Goal: Use online tool/utility: Utilize a website feature to perform a specific function

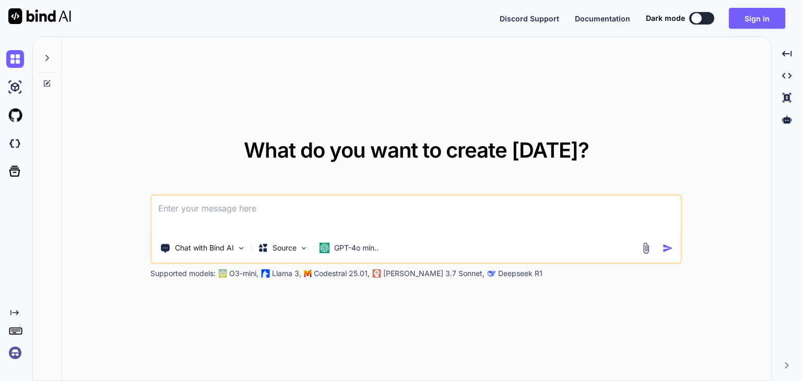
click at [481, 217] on textarea at bounding box center [416, 215] width 529 height 39
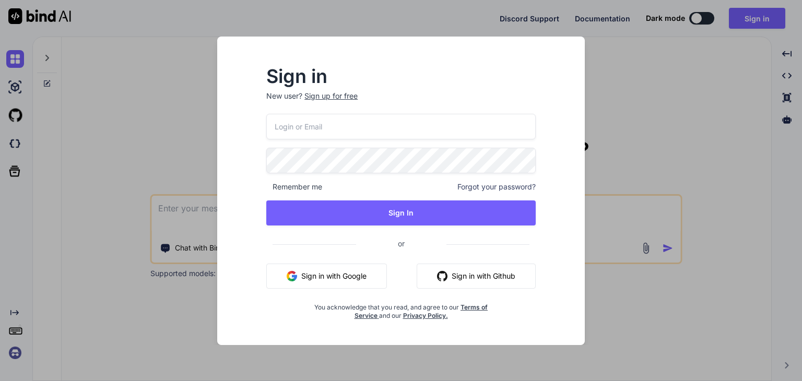
click at [347, 276] on button "Sign in with Google" at bounding box center [326, 276] width 121 height 25
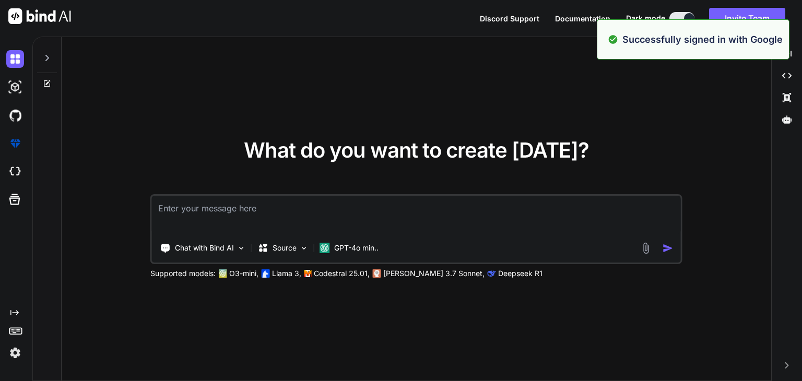
click at [320, 234] on div "Chat with Bind AI Source GPT-4o min.." at bounding box center [416, 229] width 532 height 70
click at [289, 220] on textarea at bounding box center [416, 215] width 529 height 39
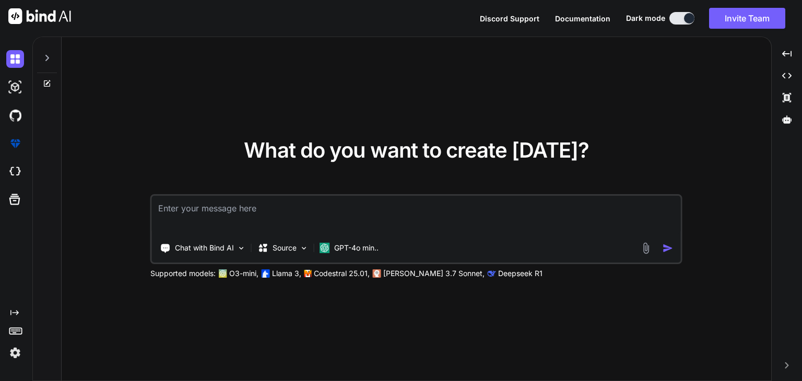
paste textarea "LorE ip dolorsit ametc adipisci eli sed doeiu: tempo, incidid, utla. Et dol mag…"
type textarea "LorE ip dolorsit ametc adipisci eli sed doeiu: tempo, incidid, utla. Et dol mag…"
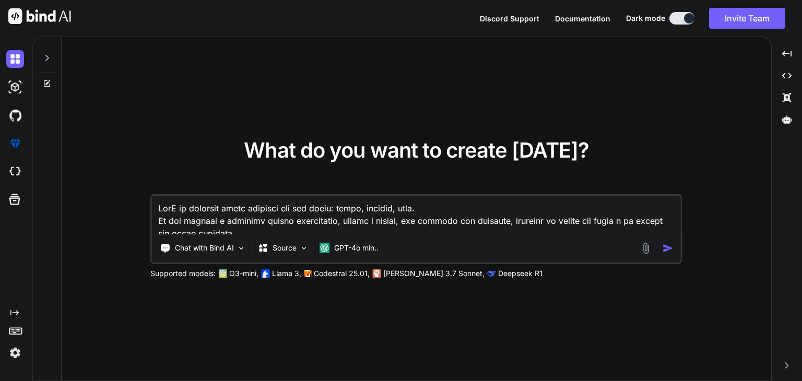
scroll to position [590, 0]
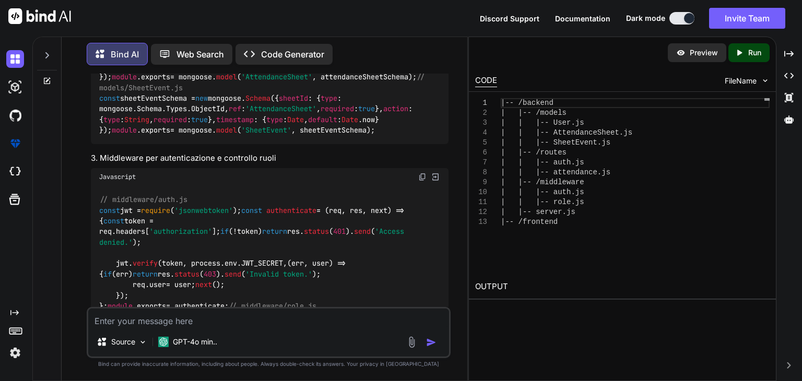
scroll to position [681, 0]
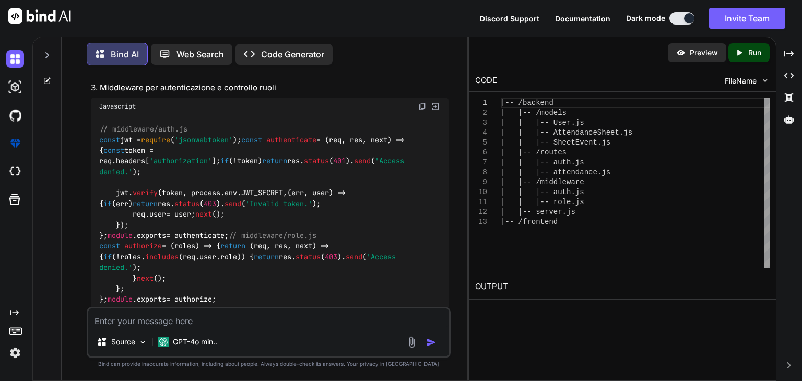
click at [698, 54] on p "Preview" at bounding box center [704, 53] width 28 height 10
click at [695, 55] on p "Preview" at bounding box center [704, 53] width 28 height 10
click at [753, 55] on p "Run" at bounding box center [754, 53] width 13 height 10
click at [696, 54] on p "Preview" at bounding box center [704, 53] width 28 height 10
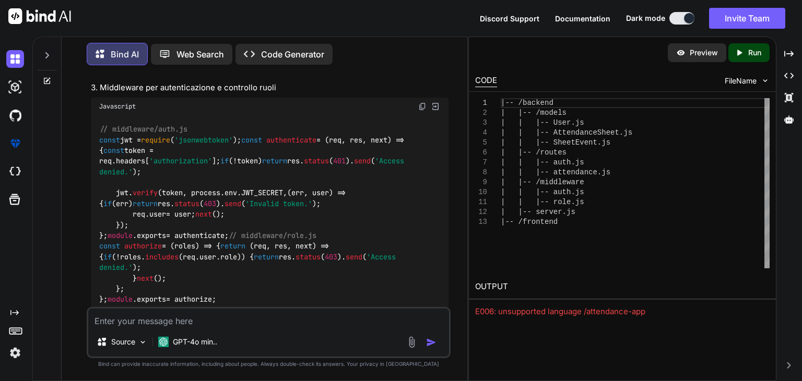
click at [186, 50] on p "Web Search" at bounding box center [200, 54] width 48 height 13
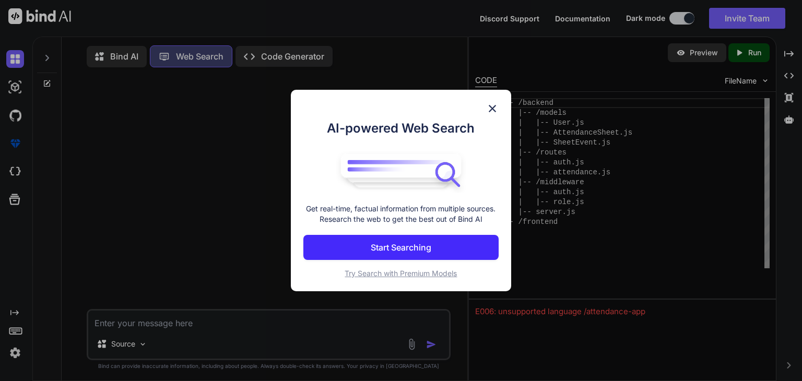
scroll to position [4, 0]
click at [493, 109] on img at bounding box center [492, 108] width 13 height 13
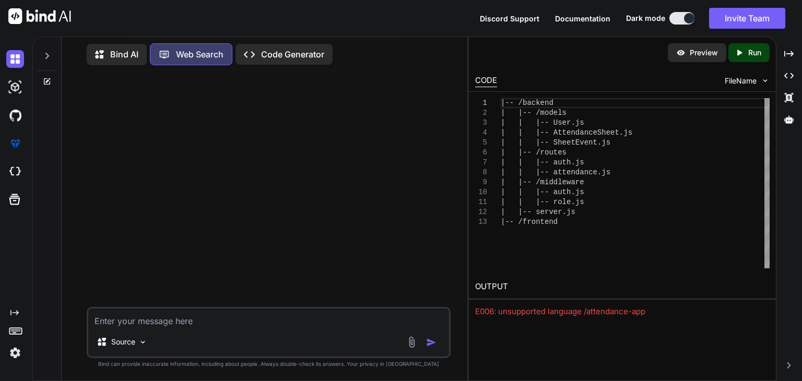
click at [299, 48] on p "Code Generator" at bounding box center [292, 54] width 63 height 13
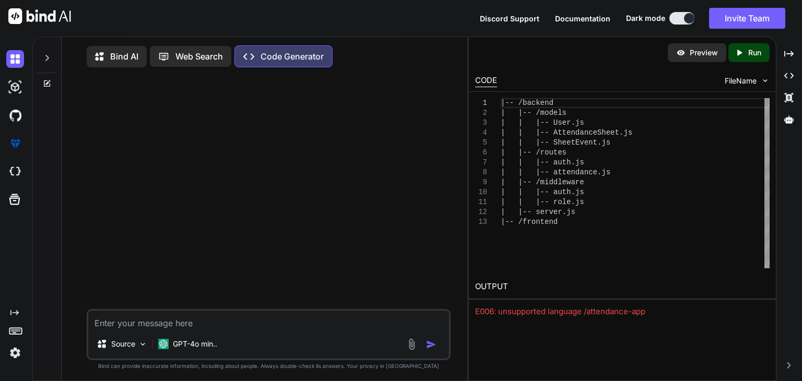
click at [116, 55] on p "Bind AI" at bounding box center [124, 56] width 28 height 13
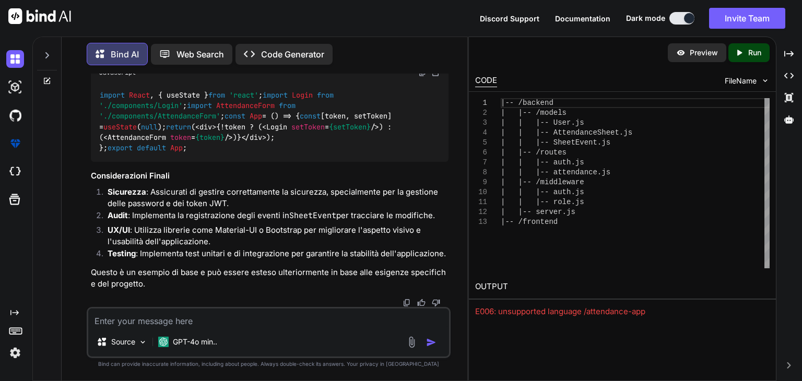
scroll to position [3041, 0]
click at [690, 56] on p "Preview" at bounding box center [704, 53] width 28 height 10
click at [223, 318] on textarea at bounding box center [268, 318] width 361 height 19
type textarea "avvia preview"
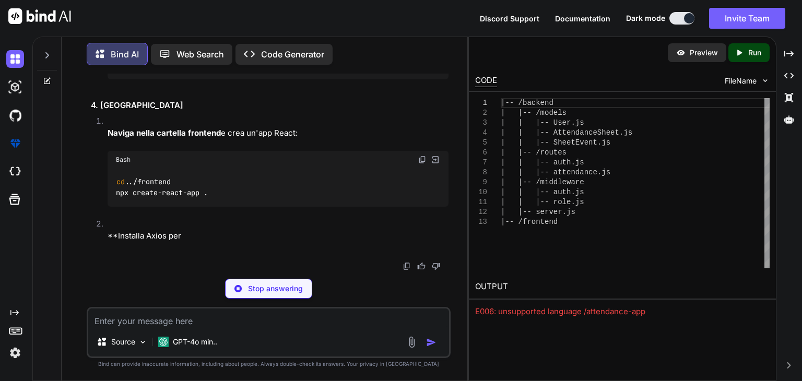
scroll to position [4063, 0]
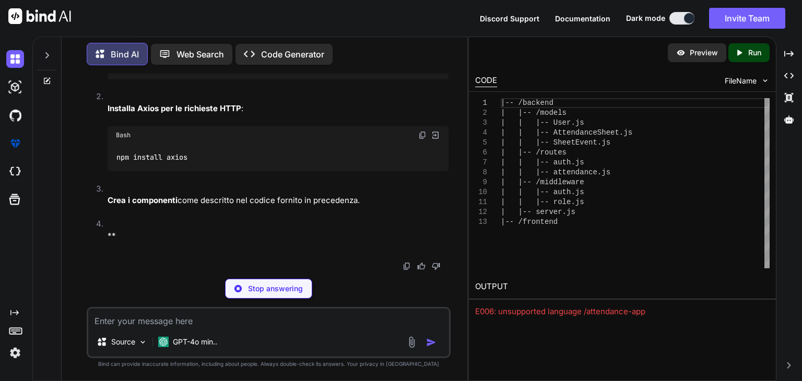
click at [702, 56] on p "Preview" at bounding box center [704, 53] width 28 height 10
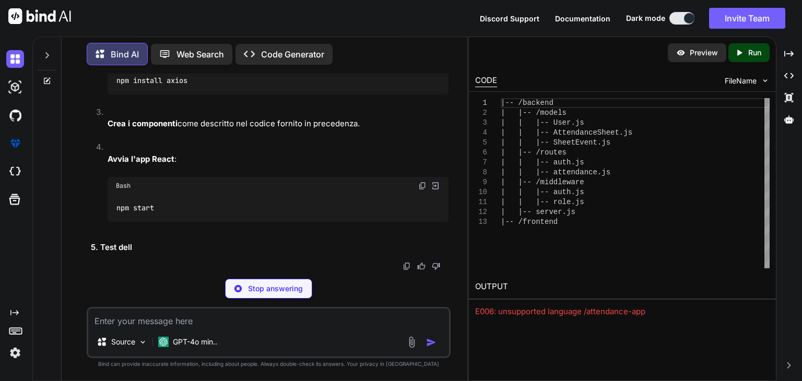
click at [746, 52] on icon "Created with Pixso." at bounding box center [742, 52] width 14 height 9
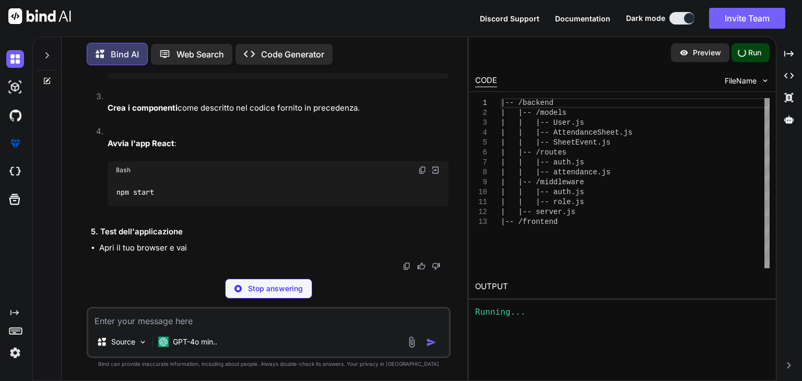
click at [746, 52] on div "Run" at bounding box center [750, 52] width 38 height 19
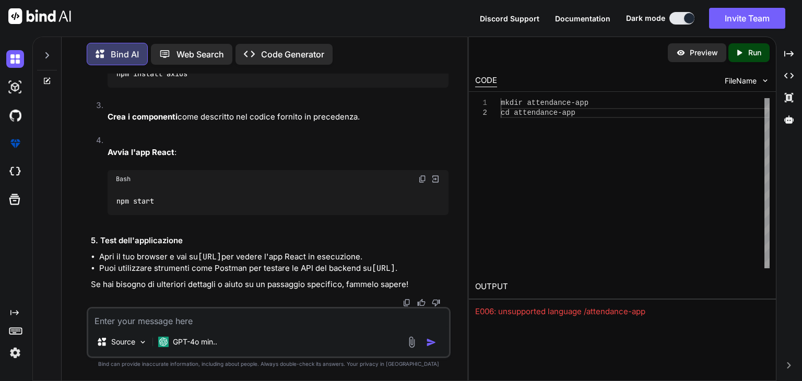
click at [588, 308] on div "E006: unsupported language /attendance-app" at bounding box center [622, 312] width 294 height 12
copy div "attendance"
paste textarea "E006: unsupported language /attendance-app"
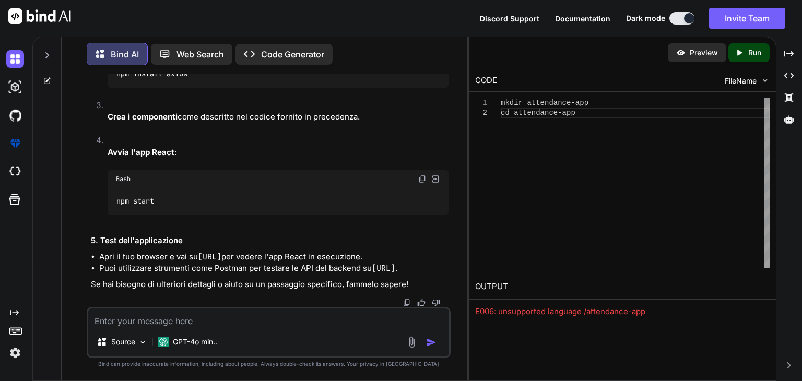
click at [274, 321] on div "Source GPT-4o min.." at bounding box center [269, 332] width 364 height 51
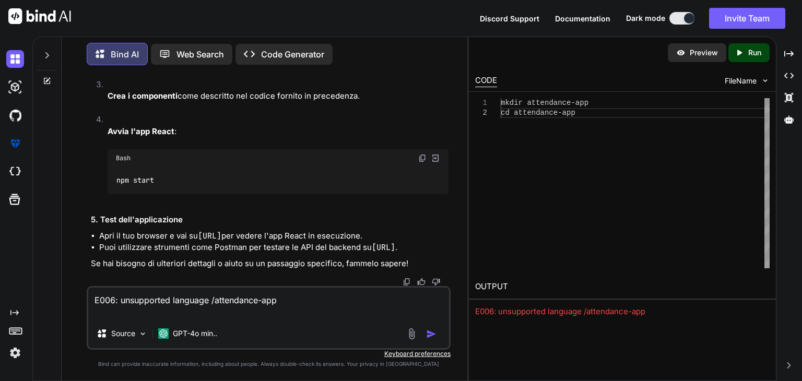
type textarea "E006: unsupported language /attendance-app"
click at [430, 329] on img "button" at bounding box center [431, 334] width 10 height 10
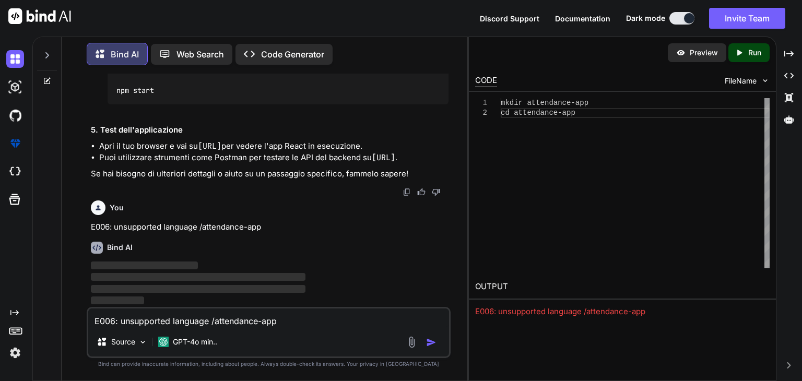
scroll to position [4433, 0]
click at [699, 52] on p "Preview" at bounding box center [704, 53] width 28 height 10
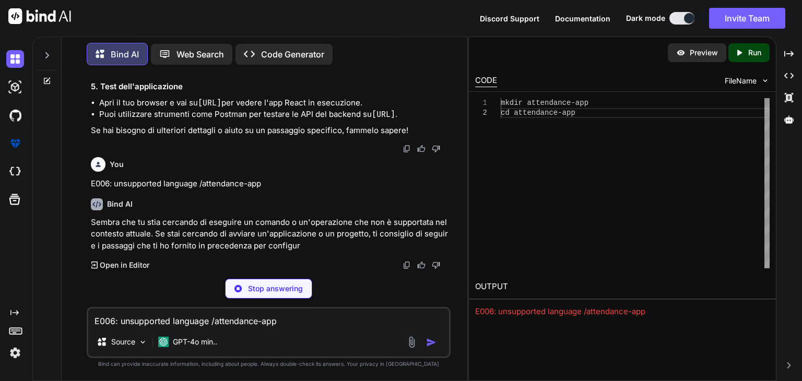
click at [286, 48] on p "Code Generator" at bounding box center [292, 54] width 63 height 13
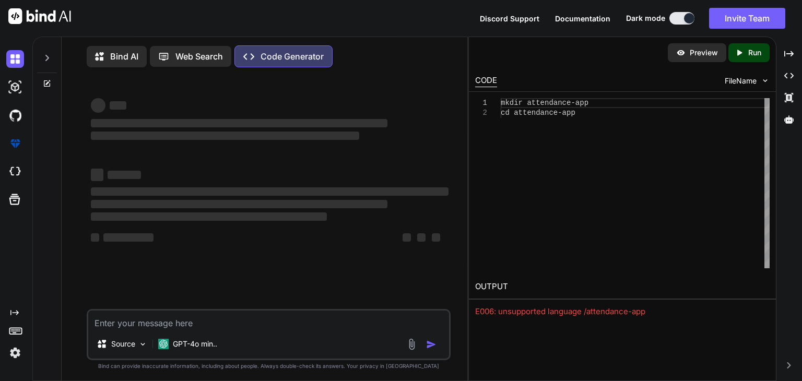
click at [226, 326] on textarea at bounding box center [268, 320] width 361 height 19
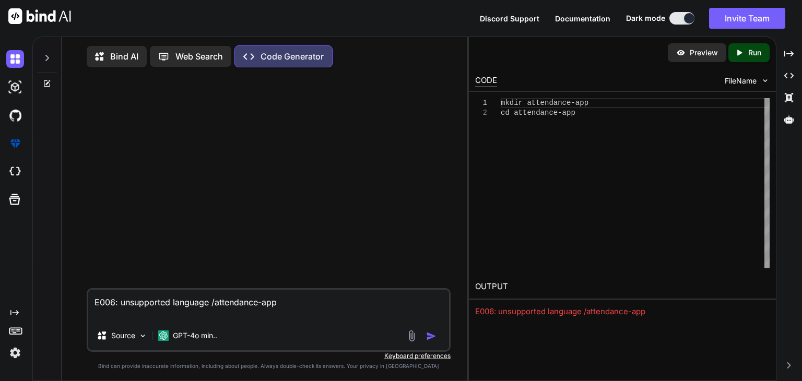
click at [268, 309] on textarea "E006: unsupported language /attendance-app" at bounding box center [268, 305] width 361 height 31
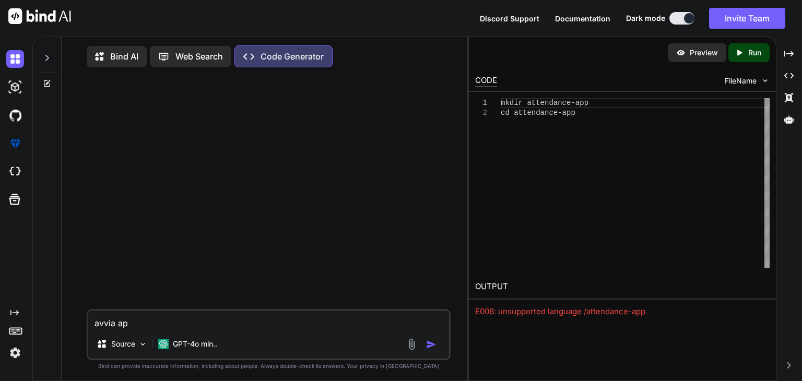
type textarea "avvia app"
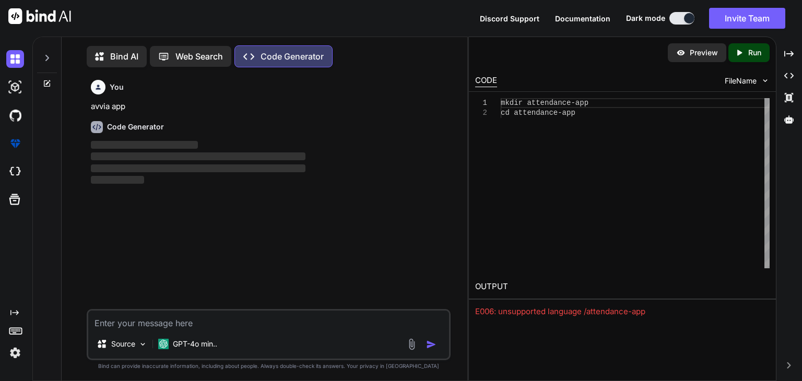
scroll to position [4, 0]
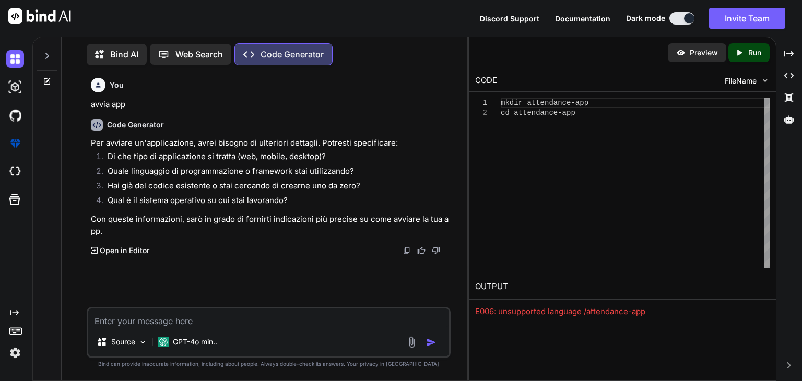
click at [749, 53] on p "Run" at bounding box center [754, 53] width 13 height 10
click at [700, 56] on p "Preview" at bounding box center [704, 53] width 28 height 10
click at [757, 53] on p "Run" at bounding box center [754, 53] width 13 height 10
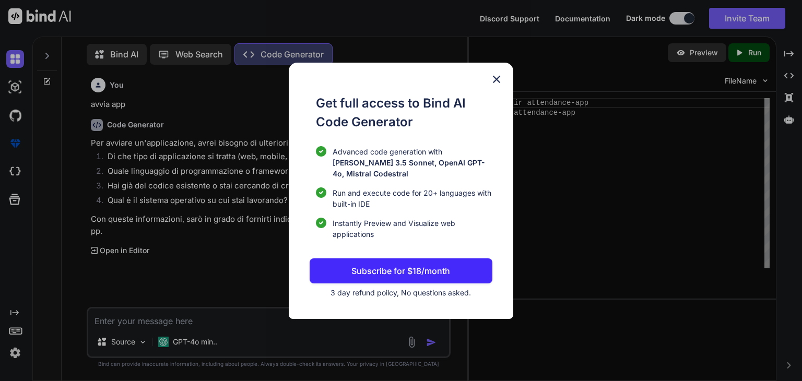
click at [499, 86] on img at bounding box center [496, 79] width 13 height 13
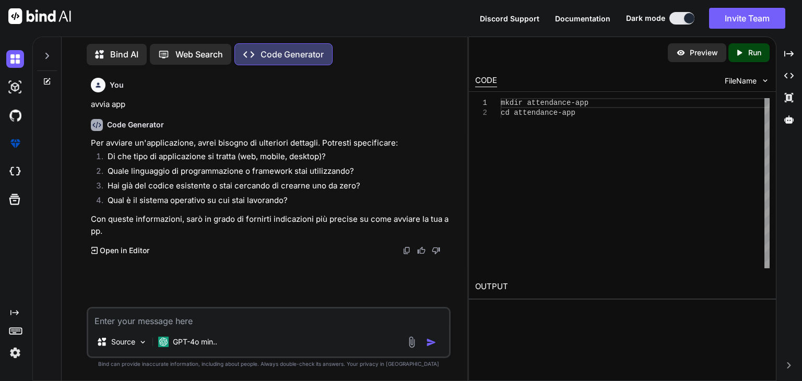
click at [692, 61] on div "Preview" at bounding box center [697, 52] width 58 height 19
click at [692, 60] on div "Preview" at bounding box center [697, 52] width 58 height 19
click at [751, 53] on p "Run" at bounding box center [754, 53] width 13 height 10
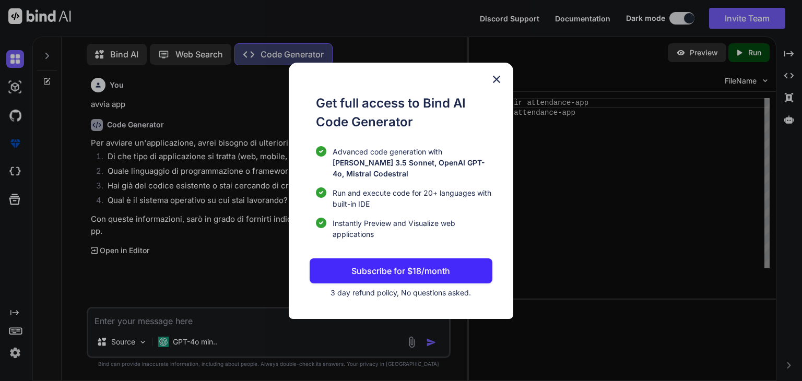
click at [525, 77] on div "Get full access to Bind AI Code Generator Advanced code generation with [PERSON…" at bounding box center [401, 190] width 802 height 381
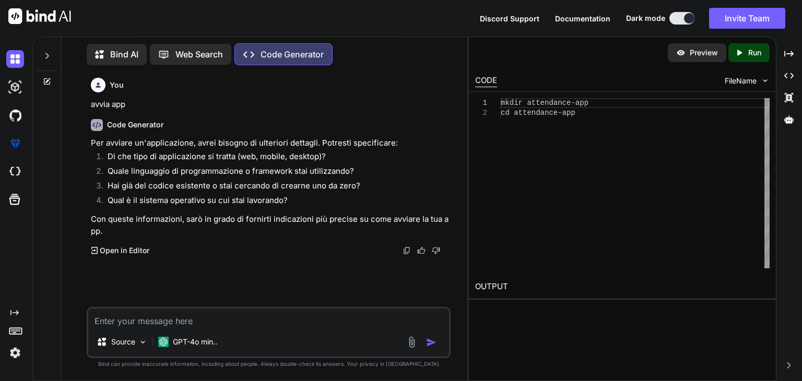
click at [49, 53] on icon at bounding box center [47, 56] width 8 height 8
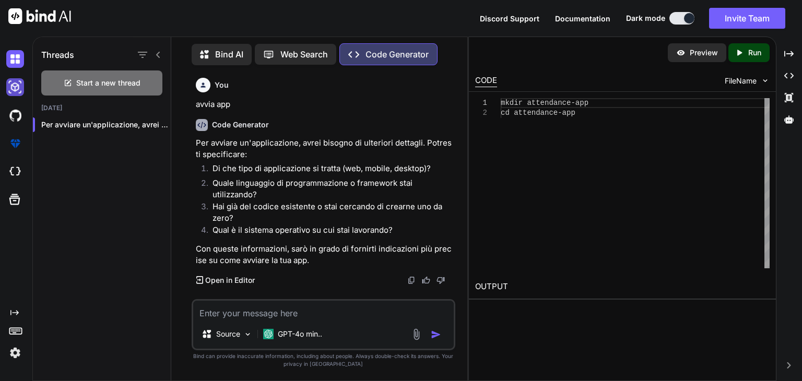
click at [15, 86] on img at bounding box center [15, 87] width 18 height 18
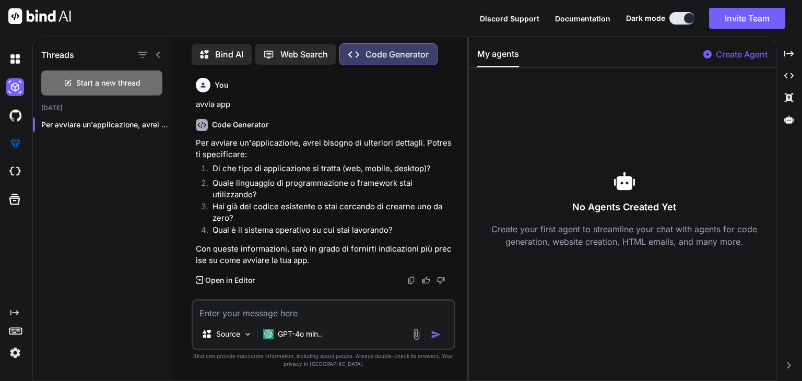
click at [18, 128] on div at bounding box center [17, 115] width 22 height 28
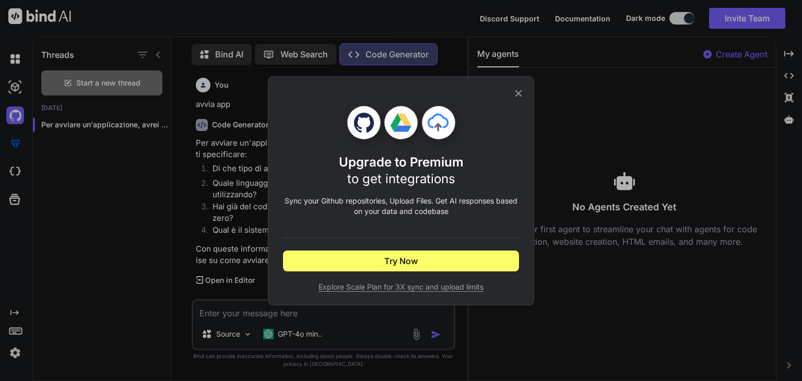
click at [3, 146] on div "Upgrade to Premium to get integrations Sync your Github repositories, Upload Fi…" at bounding box center [401, 190] width 802 height 381
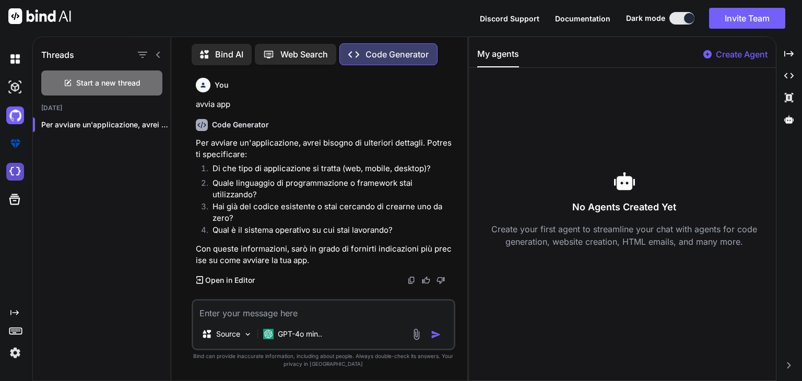
click at [18, 172] on img at bounding box center [15, 172] width 18 height 18
click at [299, 52] on p "Web Search" at bounding box center [304, 54] width 48 height 13
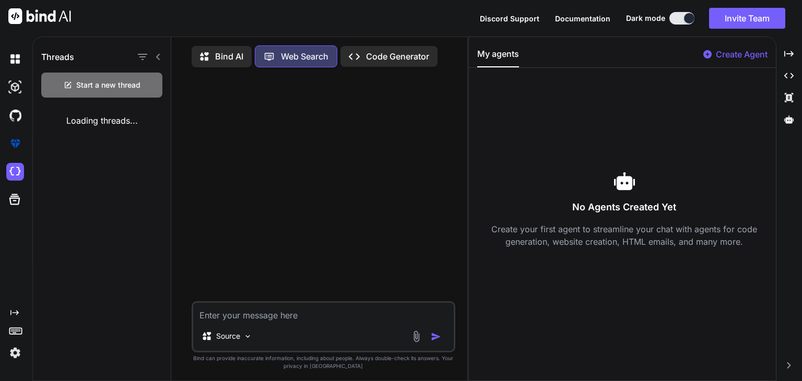
scroll to position [4, 0]
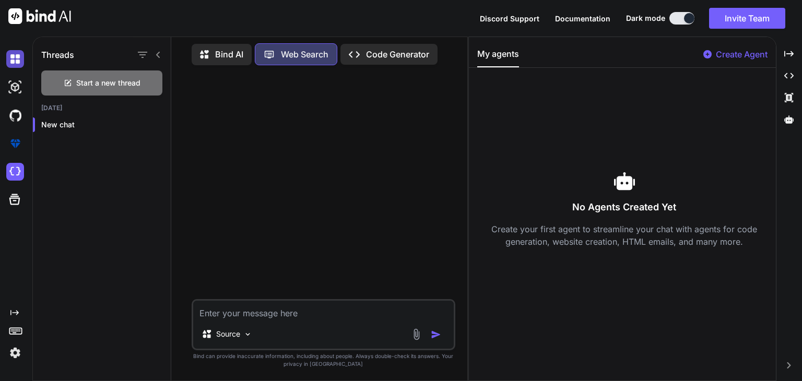
click at [16, 61] on img at bounding box center [15, 59] width 18 height 18
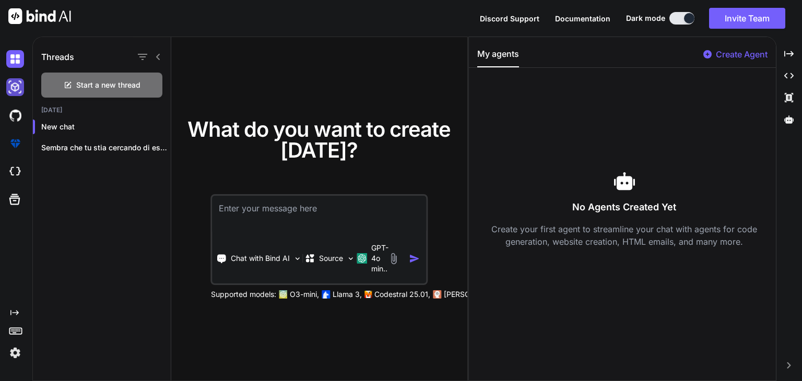
click at [15, 89] on img at bounding box center [15, 87] width 18 height 18
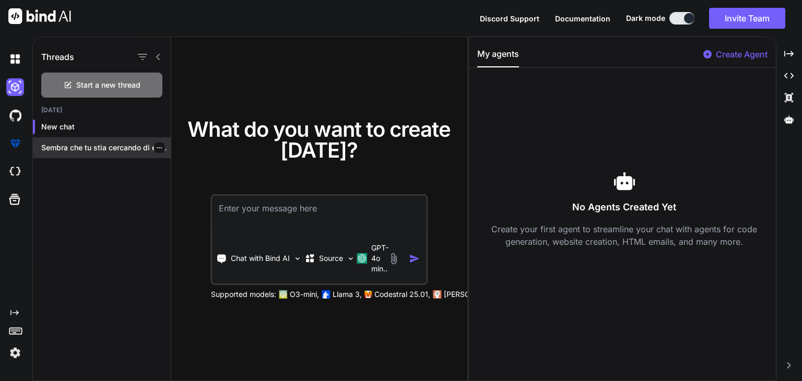
click at [104, 149] on p "Sembra che tu stia cercando di eseguire..." at bounding box center [105, 148] width 129 height 10
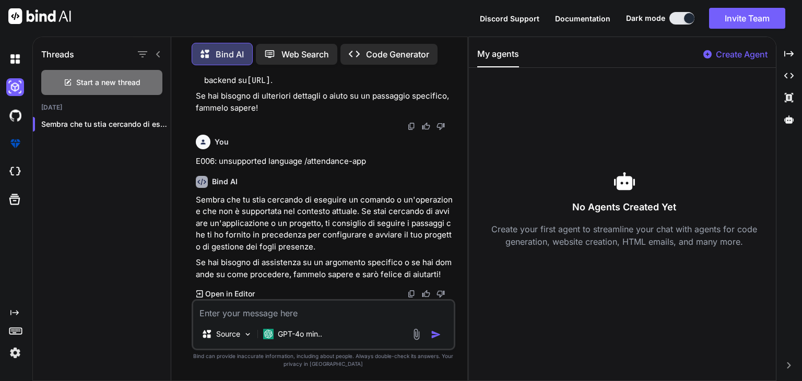
scroll to position [4894, 0]
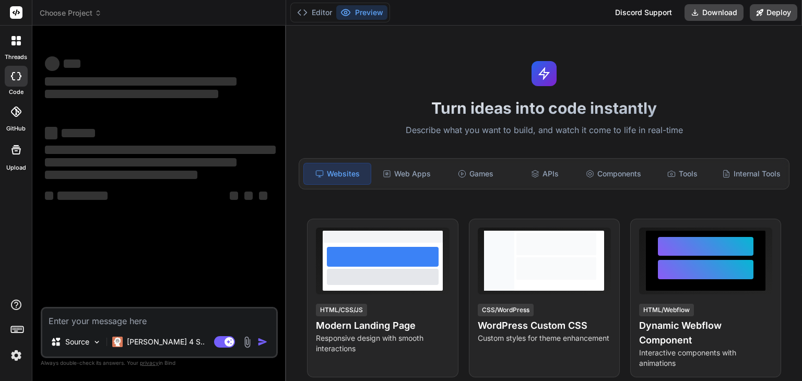
type textarea "x"
